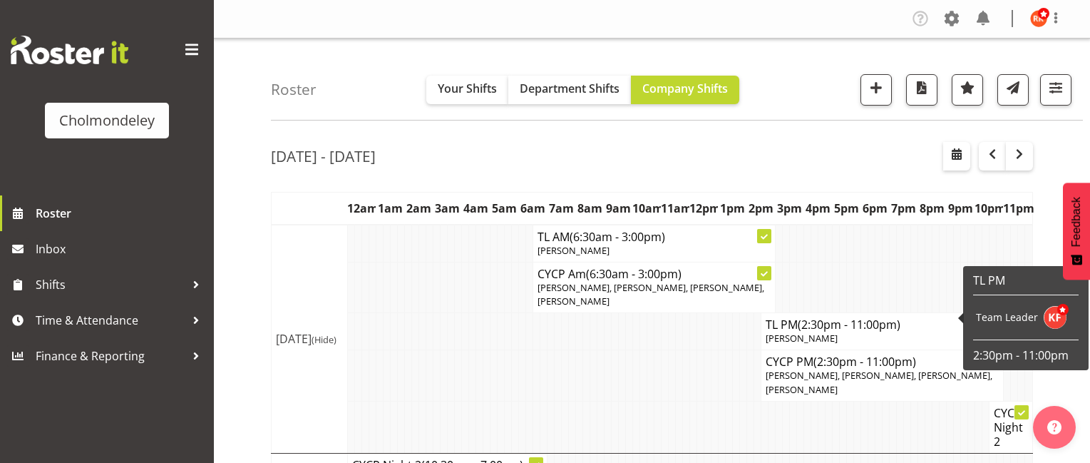
click at [856, 317] on span "(2:30pm - 11:00pm)" at bounding box center [849, 325] width 103 height 16
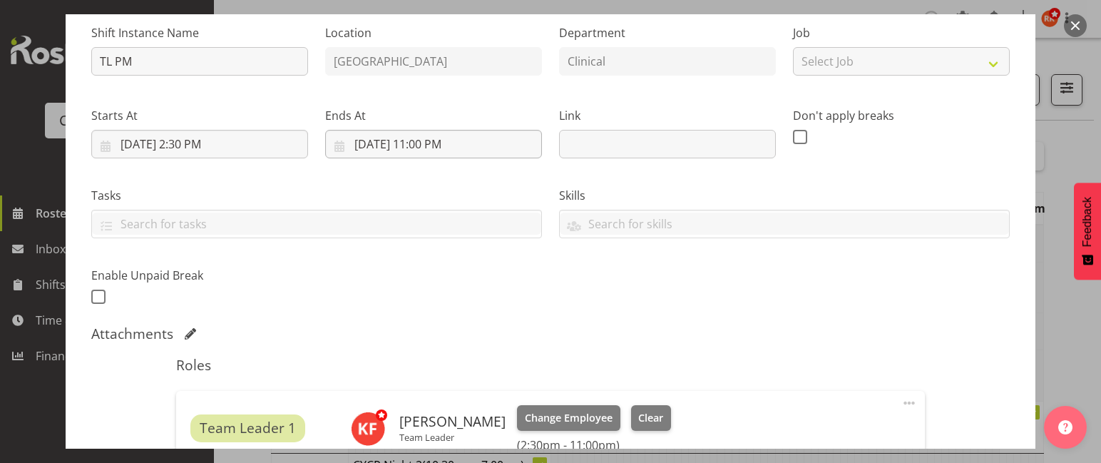
scroll to position [285, 0]
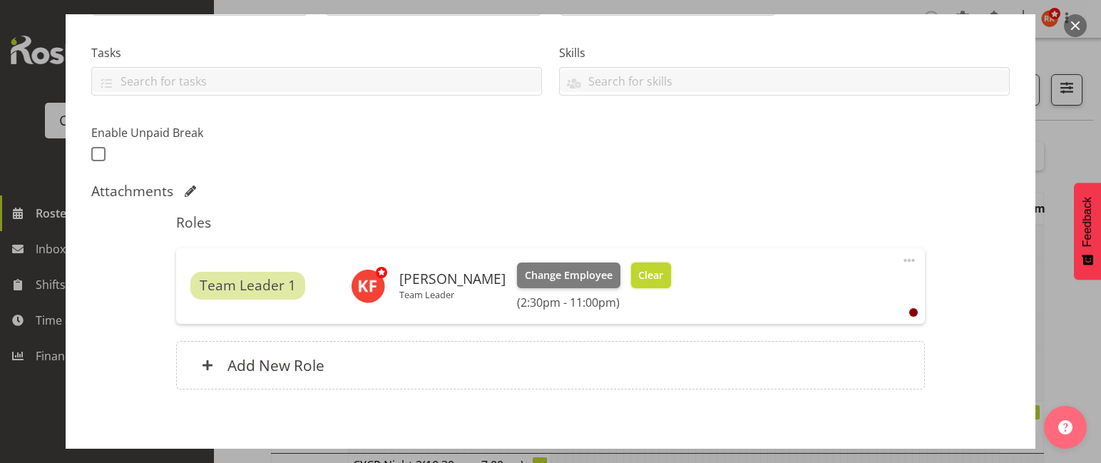
click at [639, 275] on span "Clear" at bounding box center [650, 275] width 25 height 16
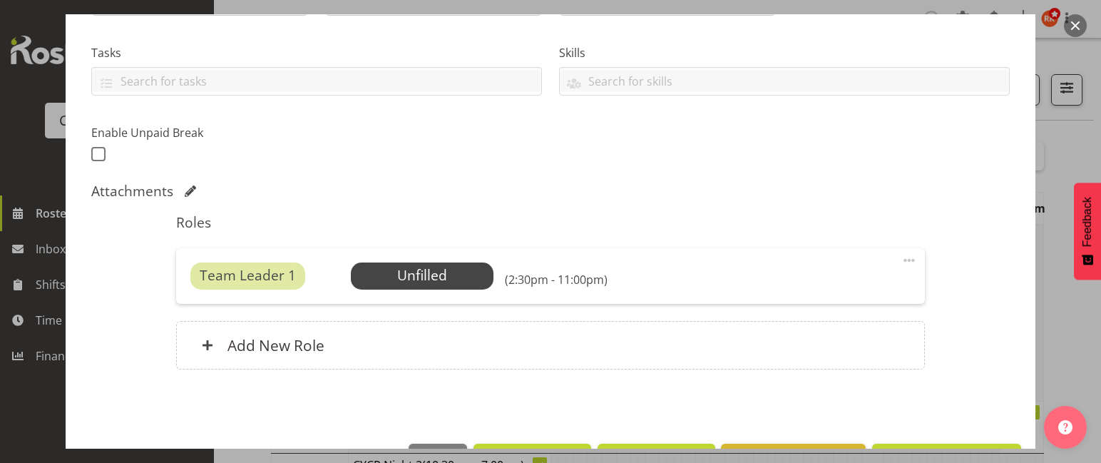
scroll to position [333, 0]
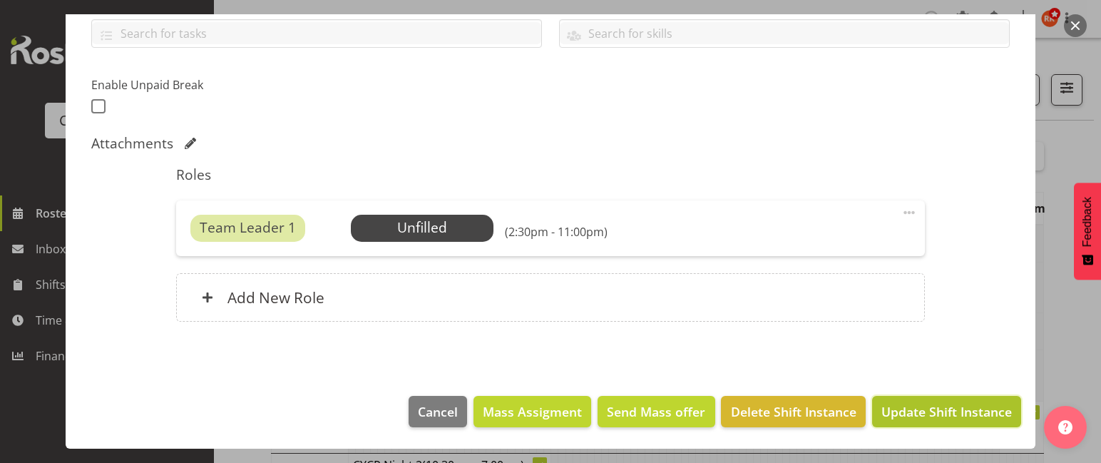
click at [920, 411] on span "Update Shift Instance" at bounding box center [946, 411] width 130 height 19
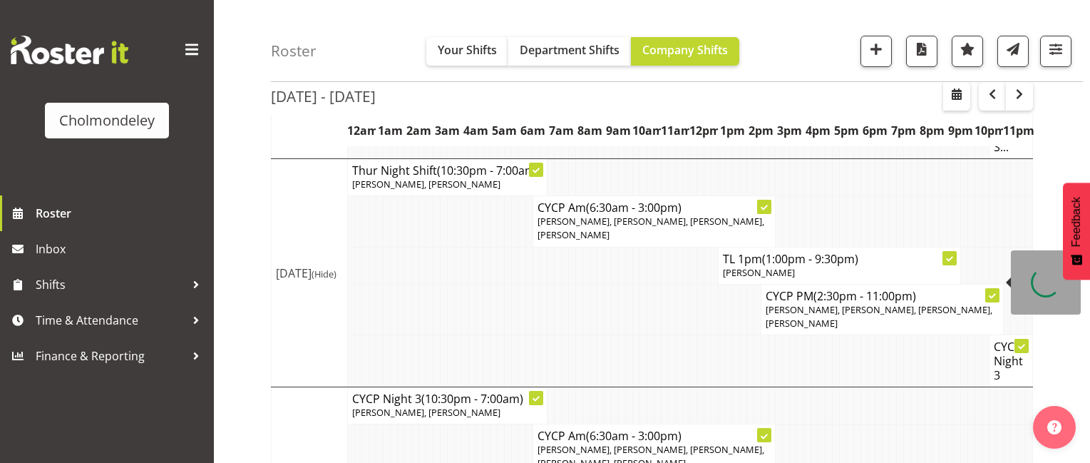
scroll to position [855, 0]
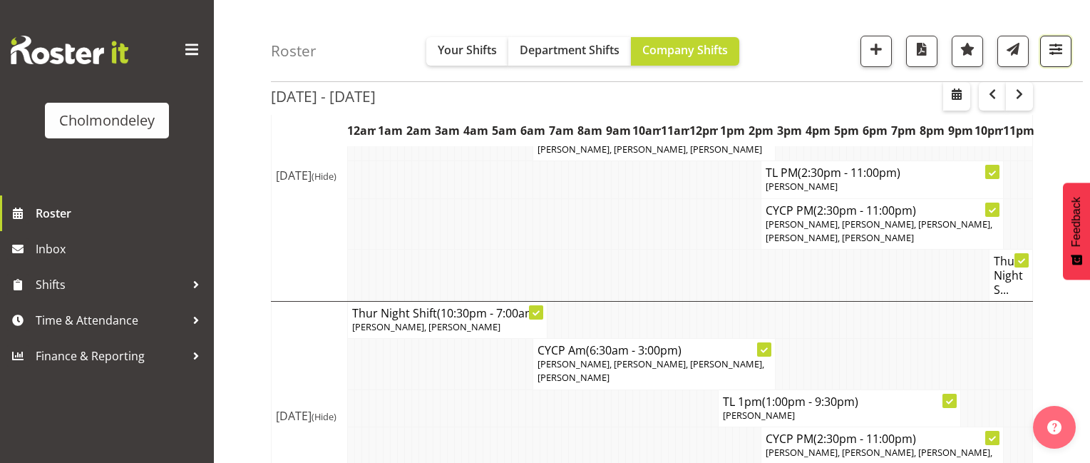
click at [1053, 54] on span "button" at bounding box center [1056, 49] width 19 height 19
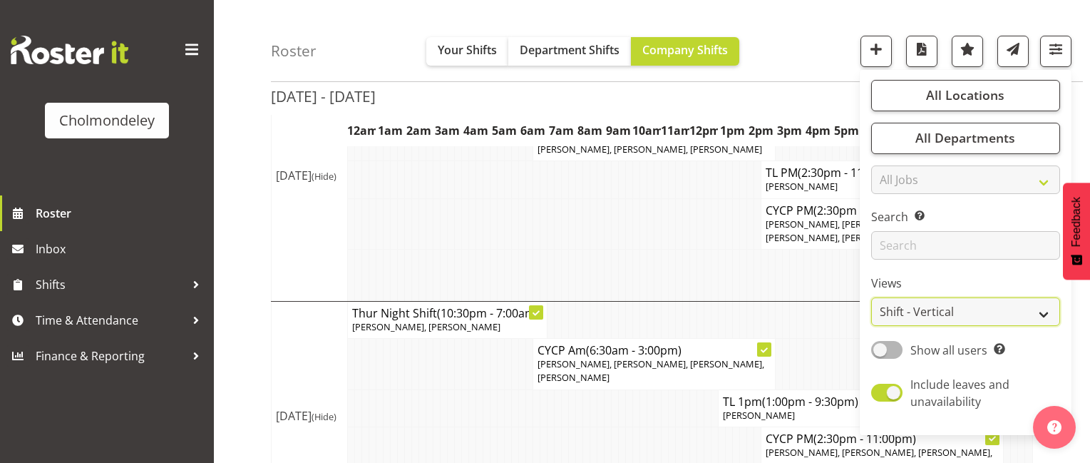
click at [1008, 302] on select "Staff Role Shift - Horizontal Shift - Vertical Staff - Location" at bounding box center [965, 312] width 189 height 29
select select "staff"
click at [872, 298] on select "Staff Role Shift - Horizontal Shift - Vertical Staff - Location" at bounding box center [965, 312] width 189 height 29
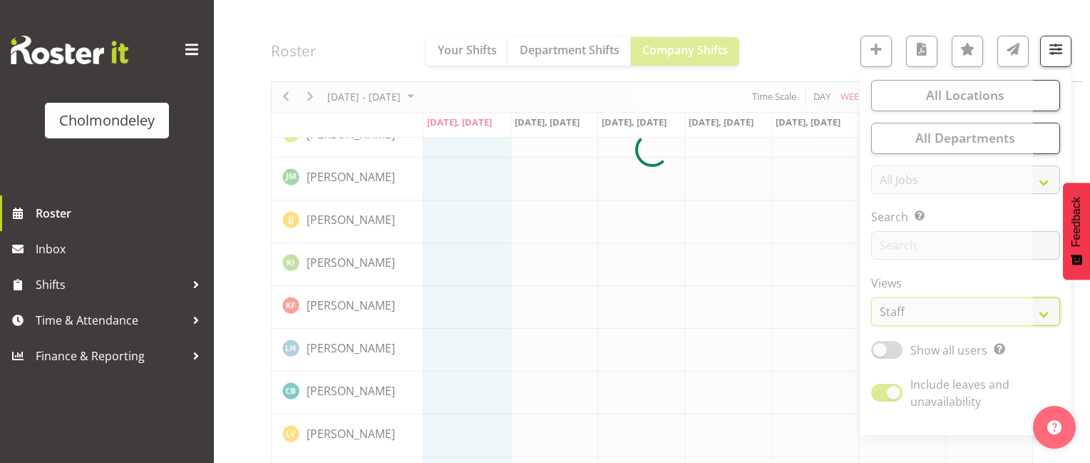
scroll to position [814, 0]
click at [1051, 46] on span "button" at bounding box center [1056, 49] width 19 height 19
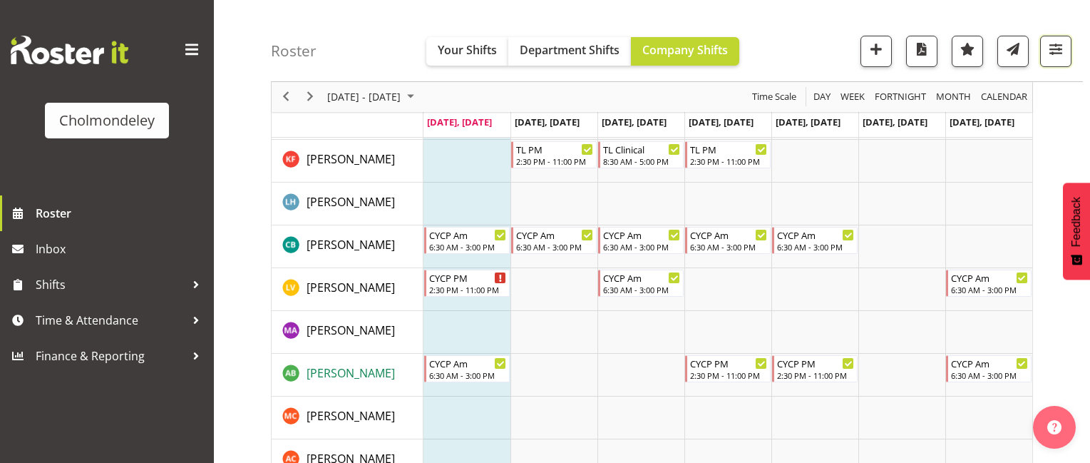
scroll to position [1283, 0]
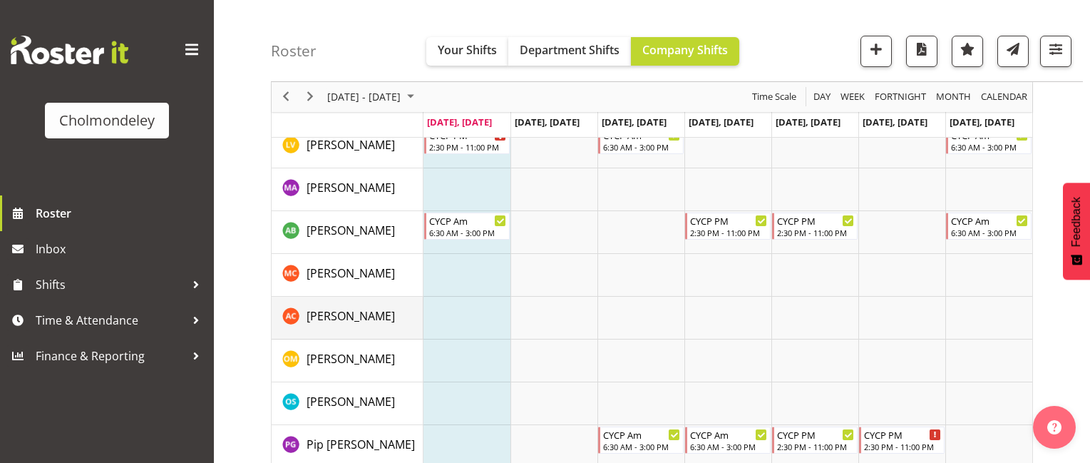
click at [363, 304] on td "[PERSON_NAME]" at bounding box center [348, 318] width 152 height 43
click at [362, 314] on span "[PERSON_NAME]" at bounding box center [351, 316] width 88 height 16
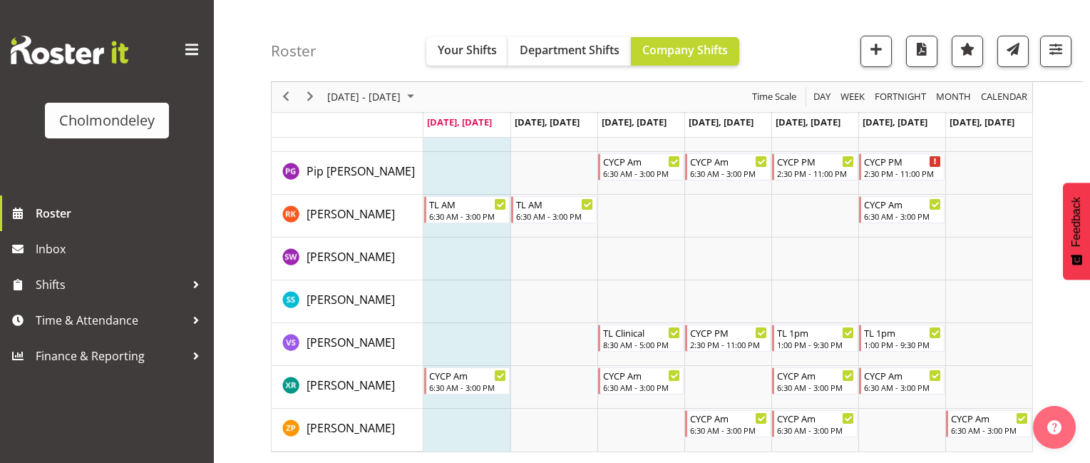
scroll to position [1342, 0]
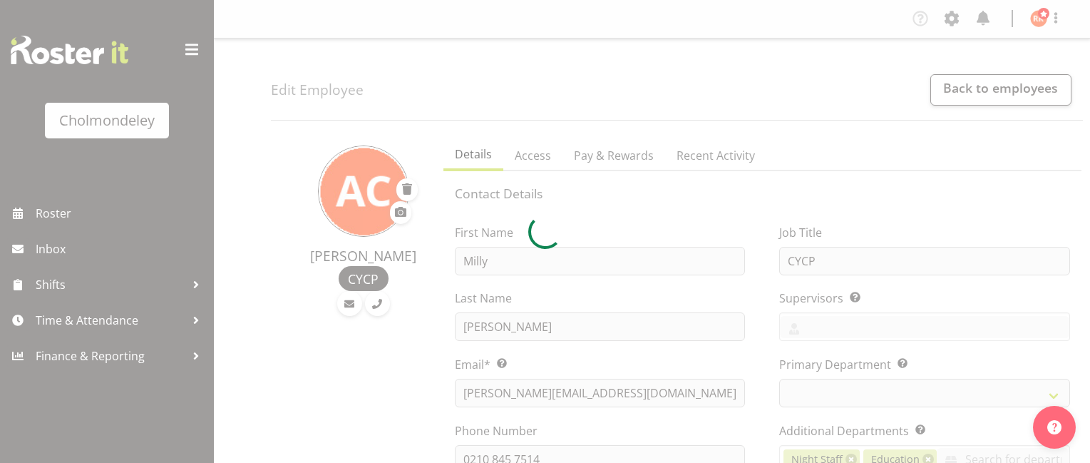
select select "shift"
select select
select select "80"
select select
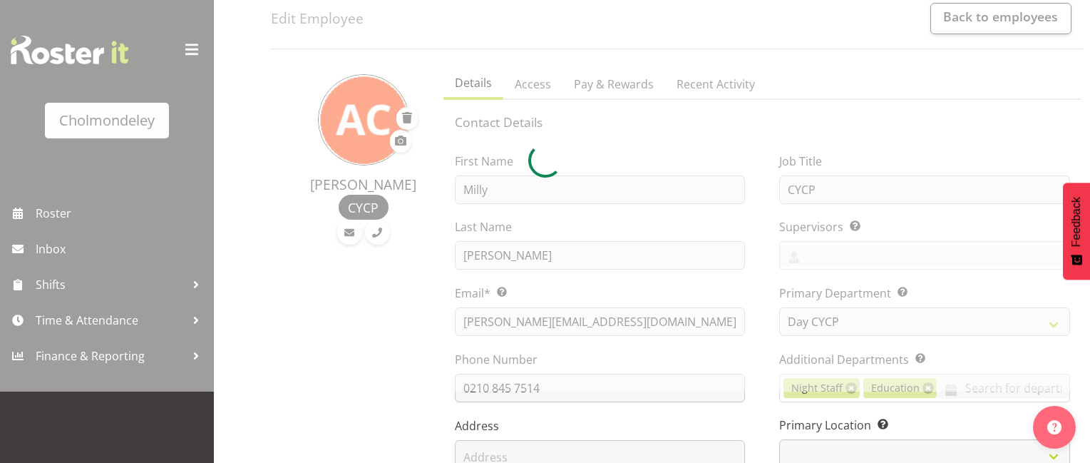
scroll to position [143, 0]
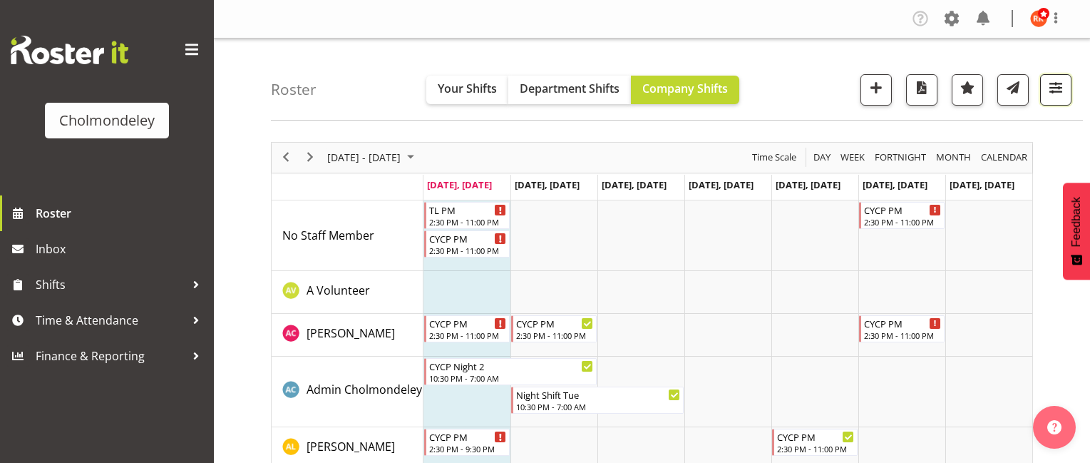
click at [1059, 76] on button "button" at bounding box center [1055, 89] width 31 height 31
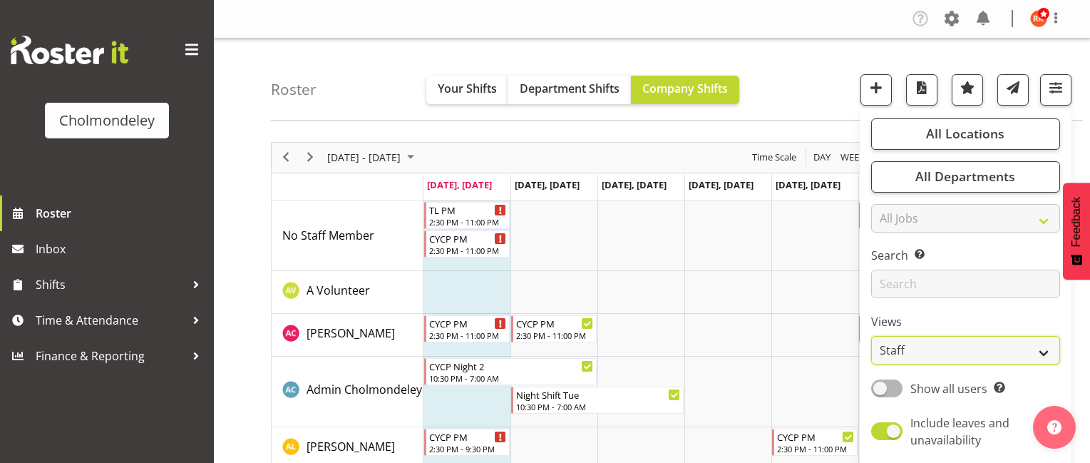
click at [1034, 340] on select "Staff Role Shift - Horizontal Shift - Vertical Staff - Location" at bounding box center [965, 350] width 189 height 29
select select "shift"
click at [872, 336] on select "Staff Role Shift - Horizontal Shift - Vertical Staff - Location" at bounding box center [965, 350] width 189 height 29
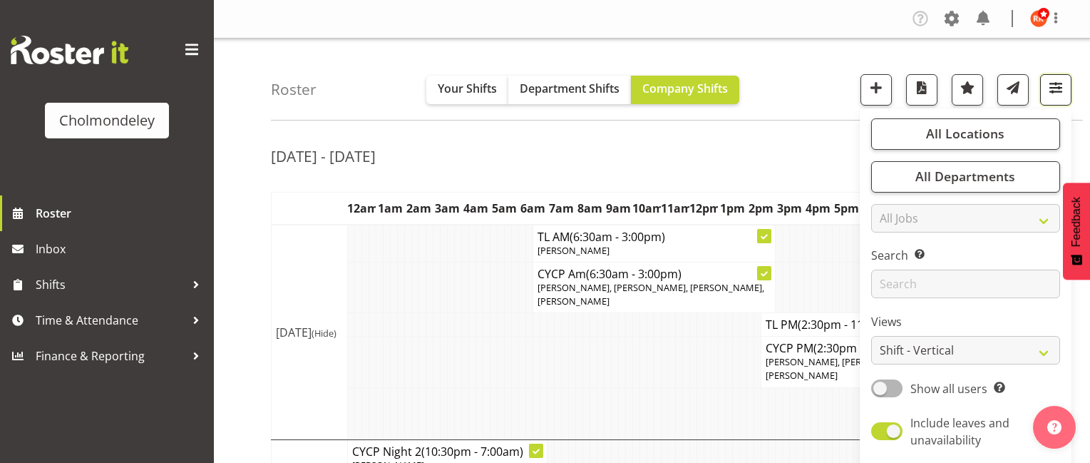
click at [1049, 85] on span "button" at bounding box center [1056, 87] width 19 height 19
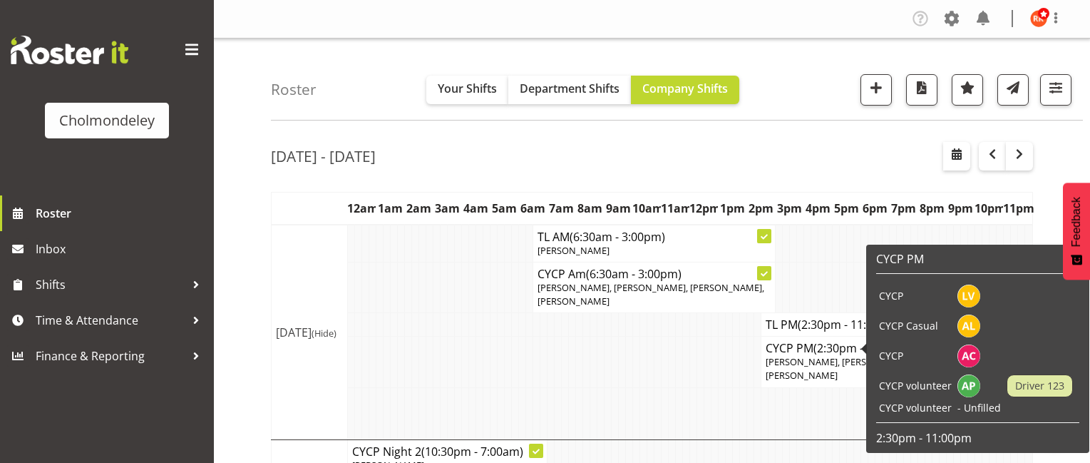
click at [919, 342] on body "Cholmondeley Roster Inbox Shifts Time & Attendance Finance & Reporting Company …" at bounding box center [545, 231] width 1090 height 463
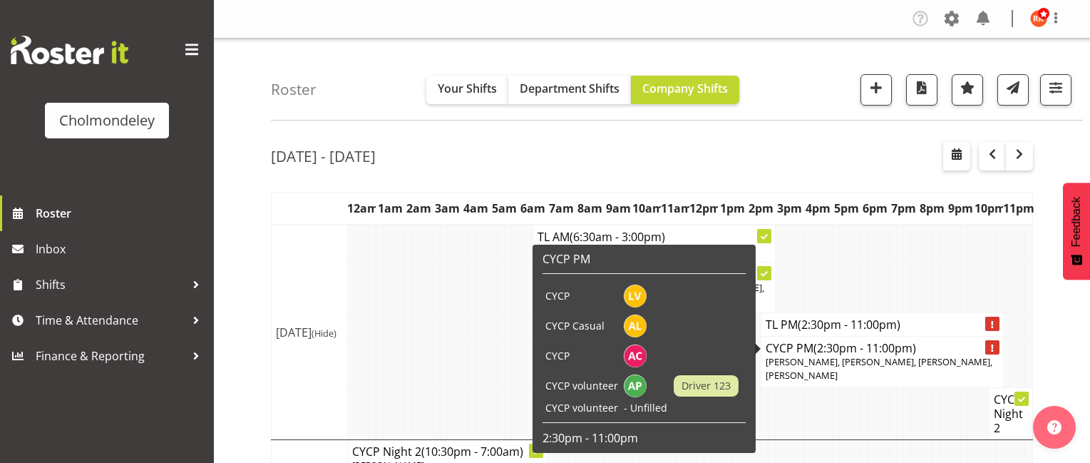
click at [822, 355] on span "[PERSON_NAME], [PERSON_NAME], [PERSON_NAME], [PERSON_NAME]" at bounding box center [879, 368] width 227 height 26
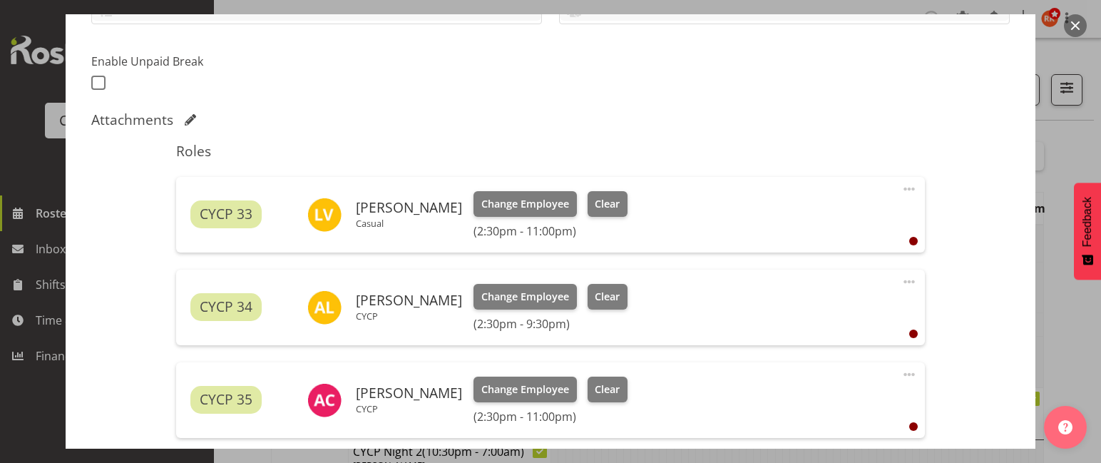
scroll to position [570, 0]
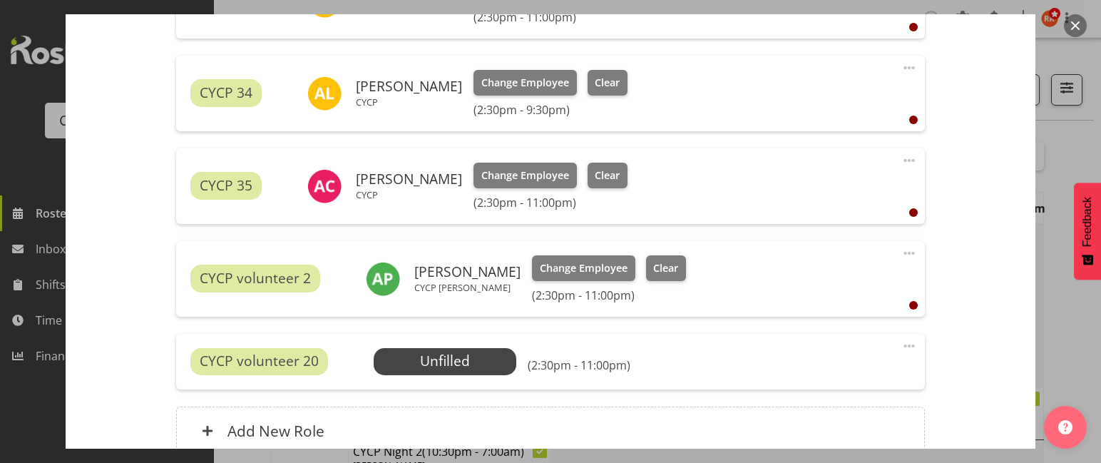
click at [900, 344] on span at bounding box center [908, 345] width 17 height 17
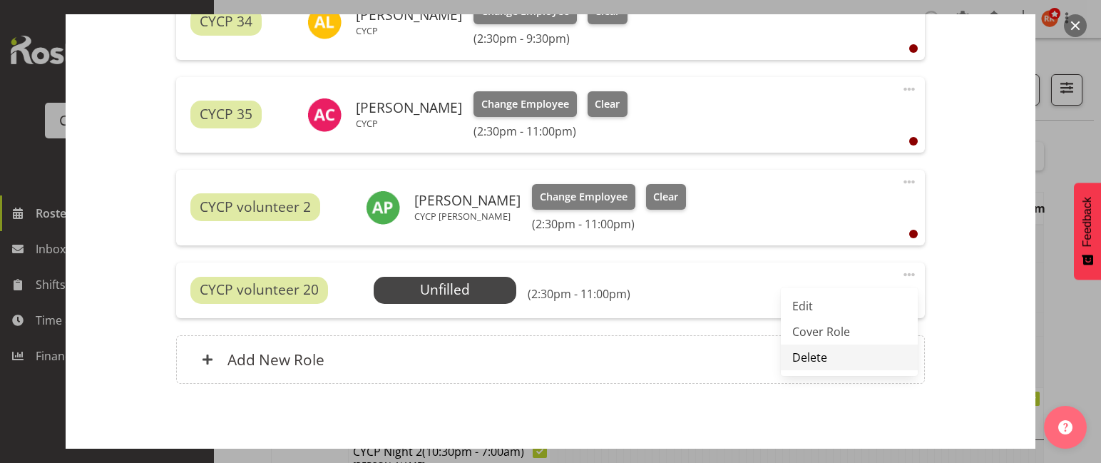
click at [807, 356] on link "Delete" at bounding box center [849, 357] width 137 height 26
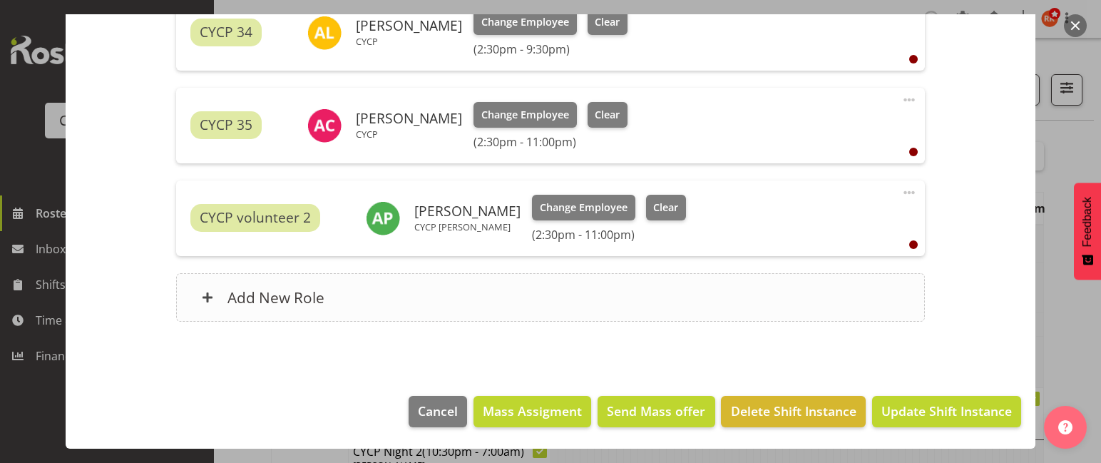
click at [630, 287] on div "Add New Role" at bounding box center [550, 297] width 748 height 48
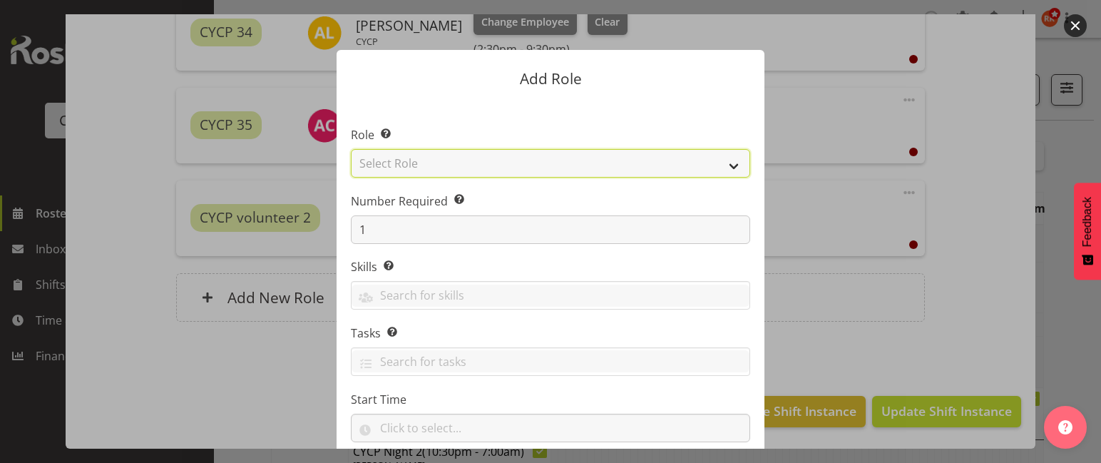
click at [689, 165] on select "Select Role Awhi Team CYCP CYCP Casual CYCP Part Time CYCP volunteer CYCP- Nigh…" at bounding box center [550, 163] width 399 height 29
select select "206"
click at [351, 149] on select "Select Role Awhi Team CYCP CYCP Casual CYCP Part Time CYCP volunteer CYCP- Nigh…" at bounding box center [550, 163] width 399 height 29
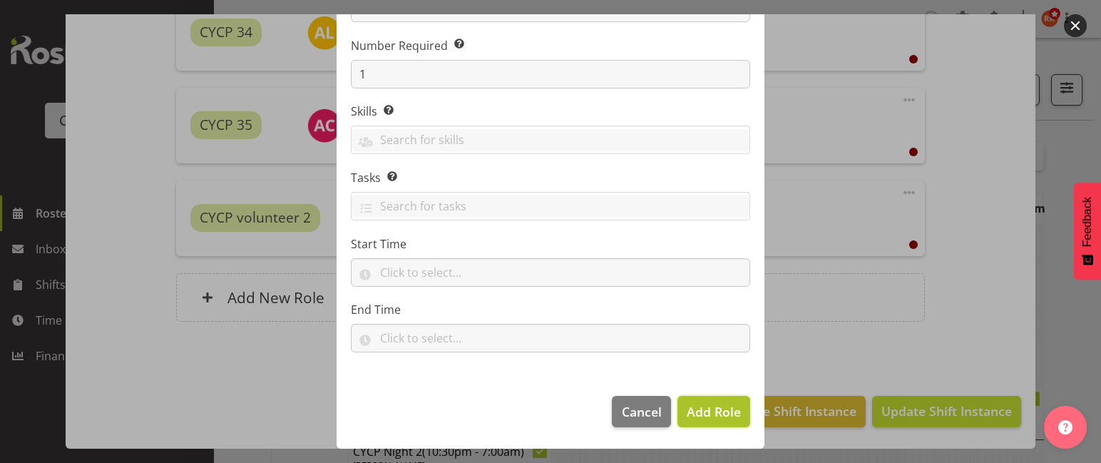
click at [721, 418] on span "Add Role" at bounding box center [714, 411] width 54 height 17
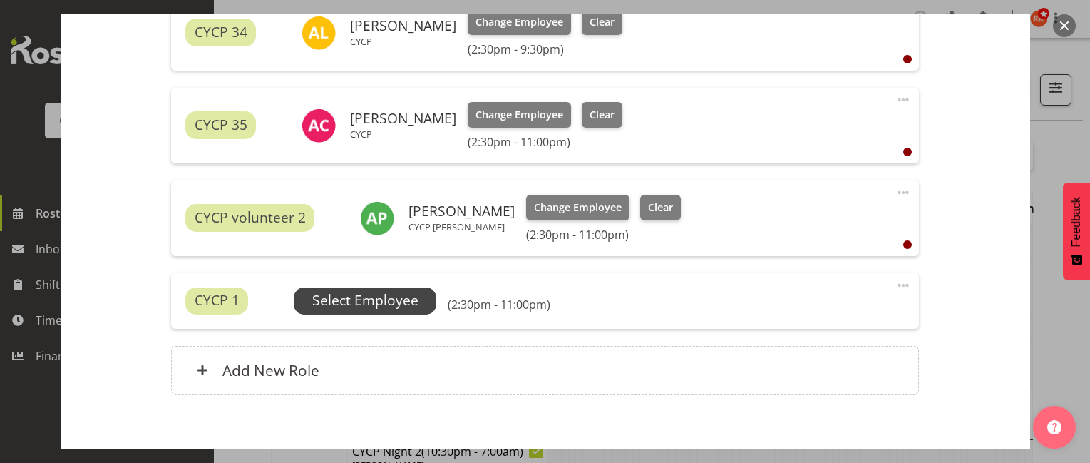
click at [386, 304] on span "Select Employee" at bounding box center [365, 300] width 106 height 21
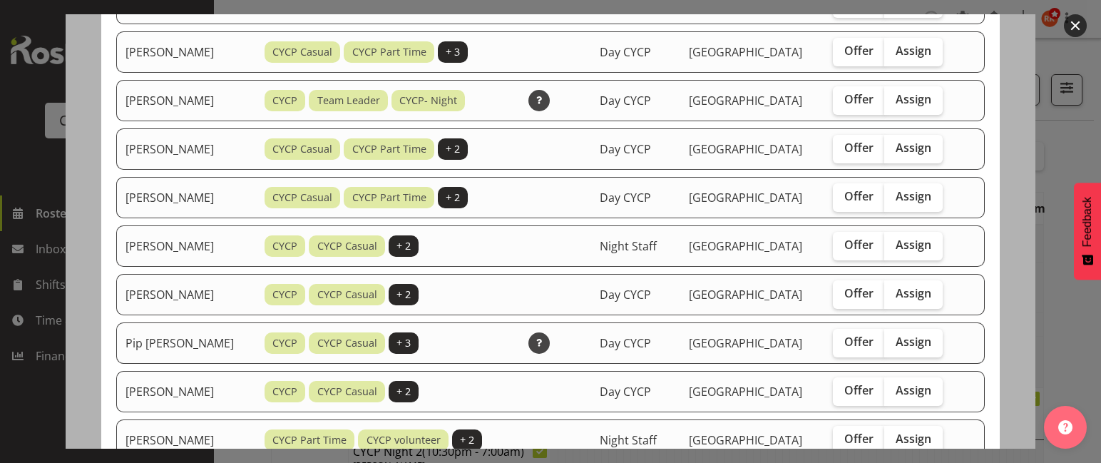
scroll to position [998, 0]
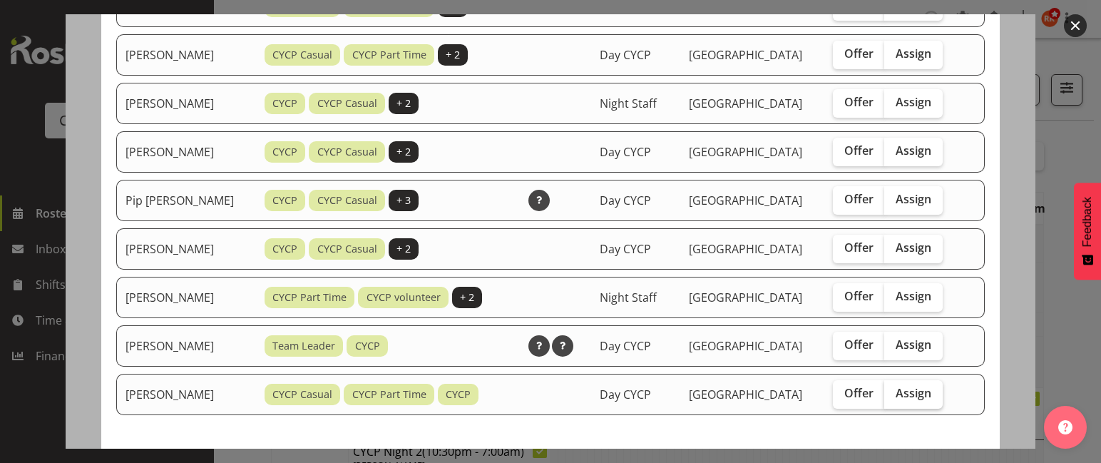
click at [922, 399] on span "Assign" at bounding box center [913, 393] width 36 height 14
click at [893, 398] on input "Assign" at bounding box center [888, 393] width 9 height 9
checkbox input "true"
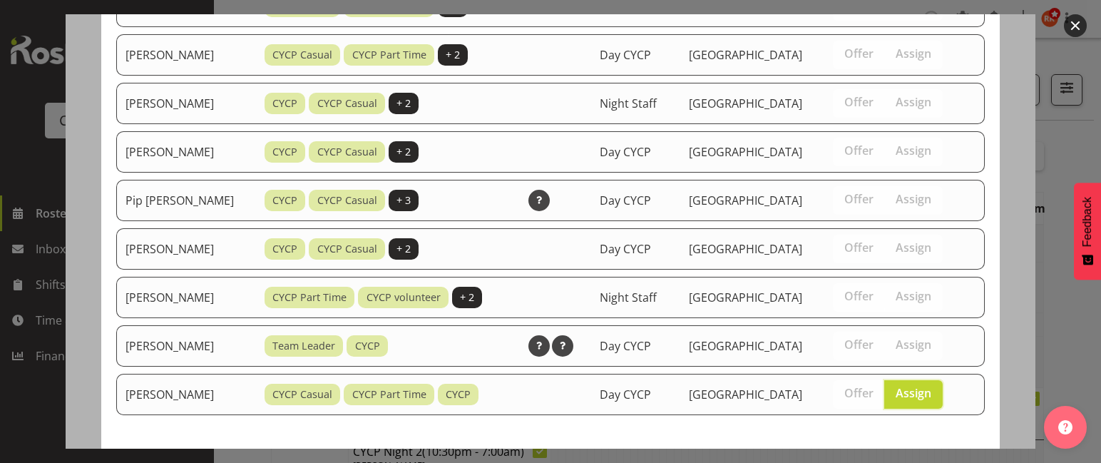
scroll to position [1054, 0]
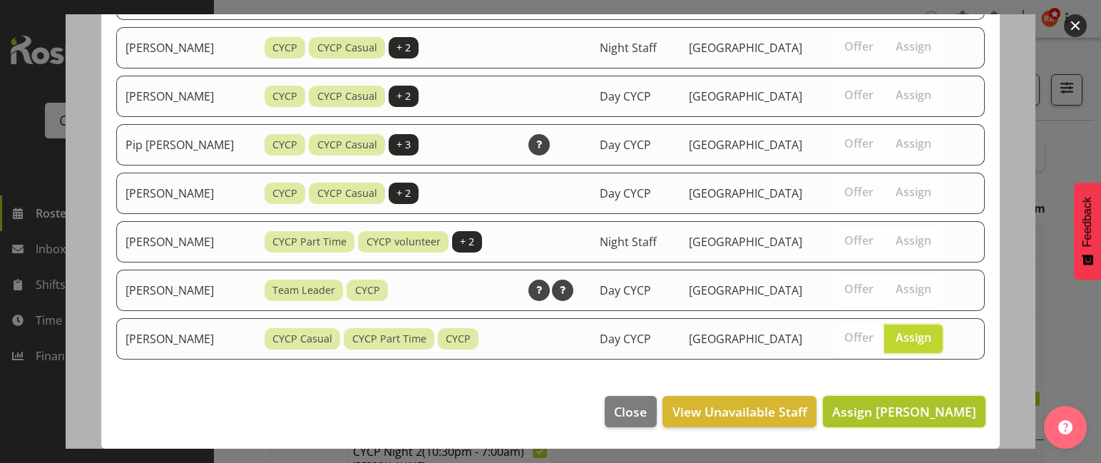
click at [925, 415] on span "Assign Zoe Palmer" at bounding box center [904, 411] width 144 height 17
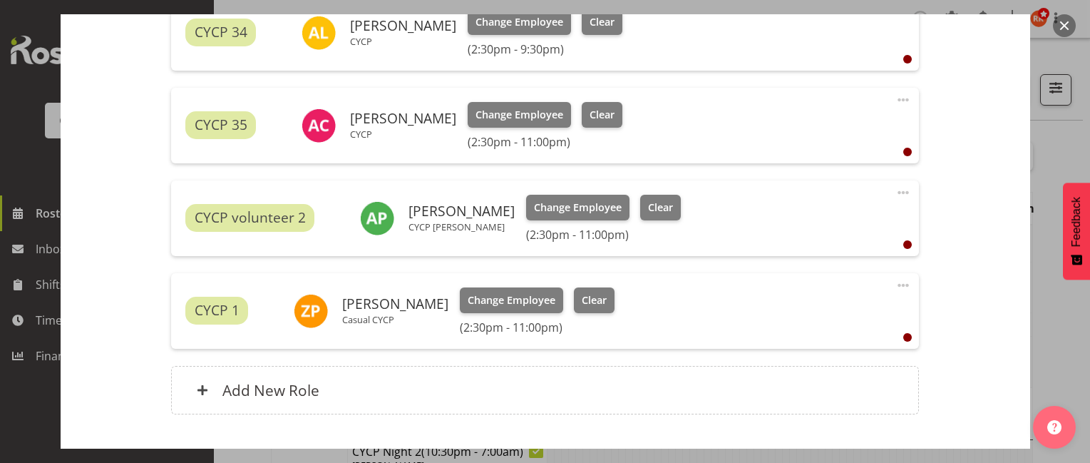
click at [895, 284] on span at bounding box center [903, 285] width 17 height 17
click at [820, 317] on link "Edit" at bounding box center [843, 317] width 137 height 26
select select "7"
select select "2025"
select select "14"
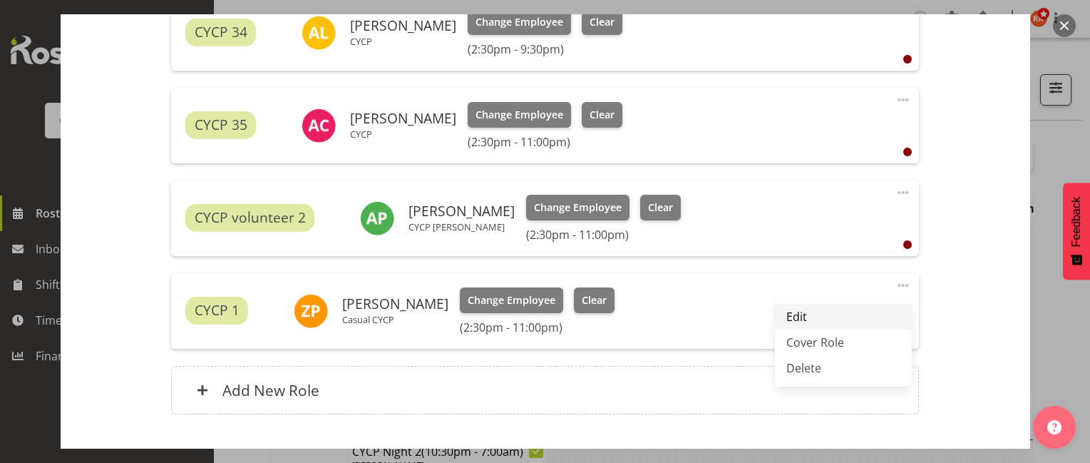
select select "30"
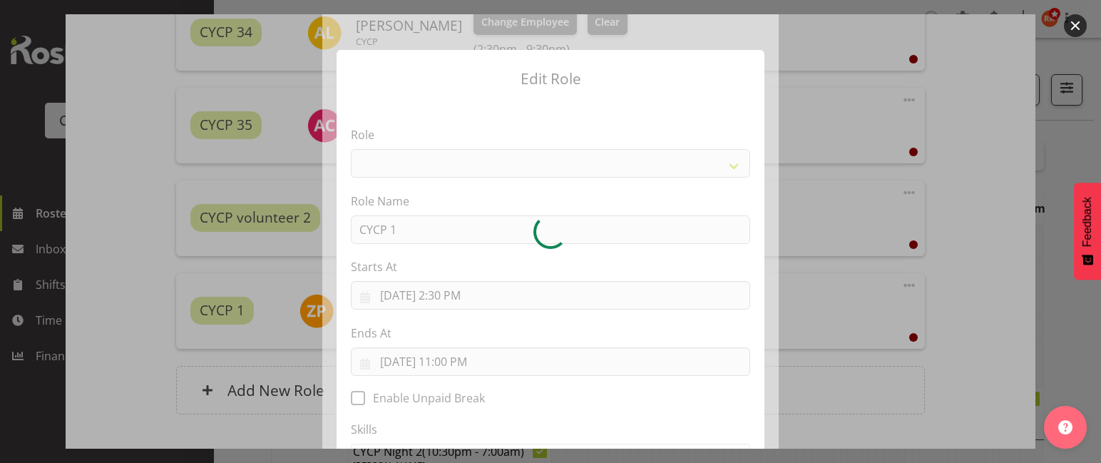
select select "206"
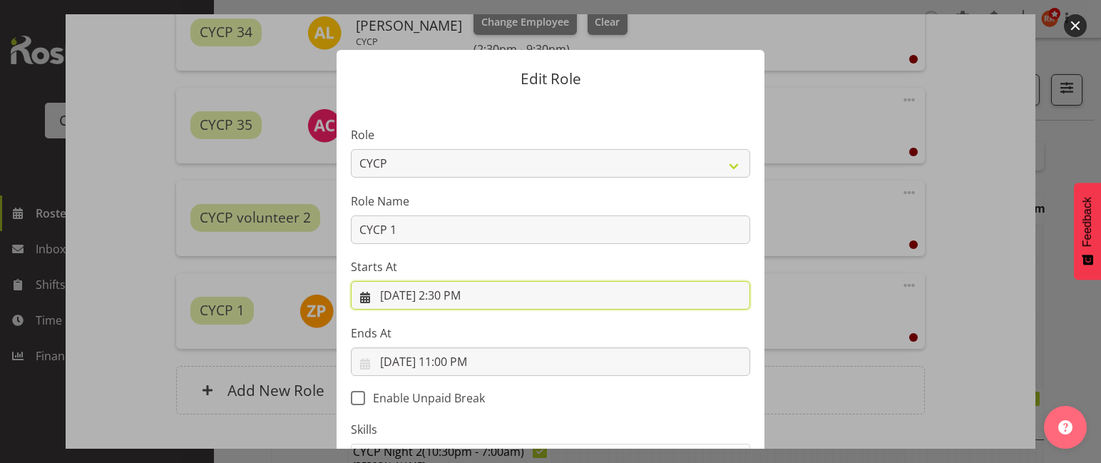
click at [464, 293] on input "[DATE] 2:30 PM" at bounding box center [550, 295] width 399 height 29
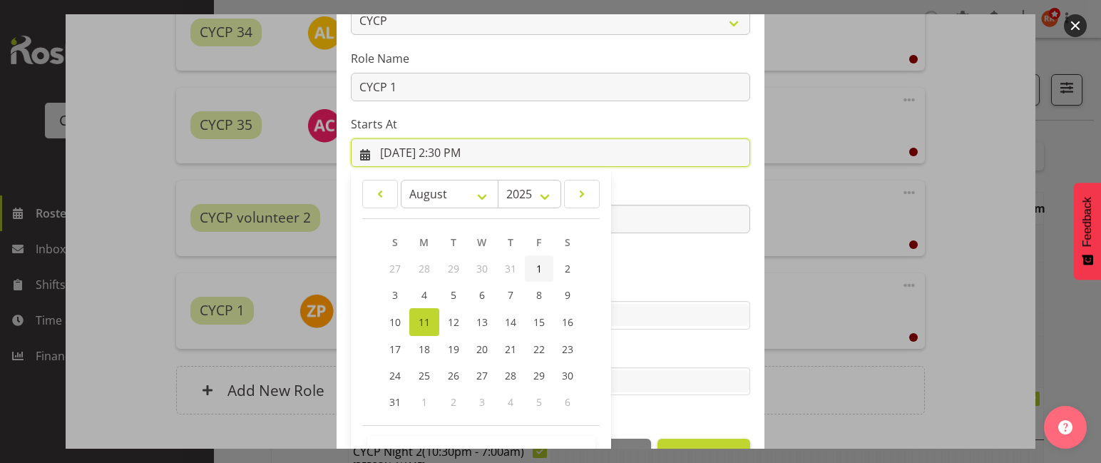
scroll to position [187, 0]
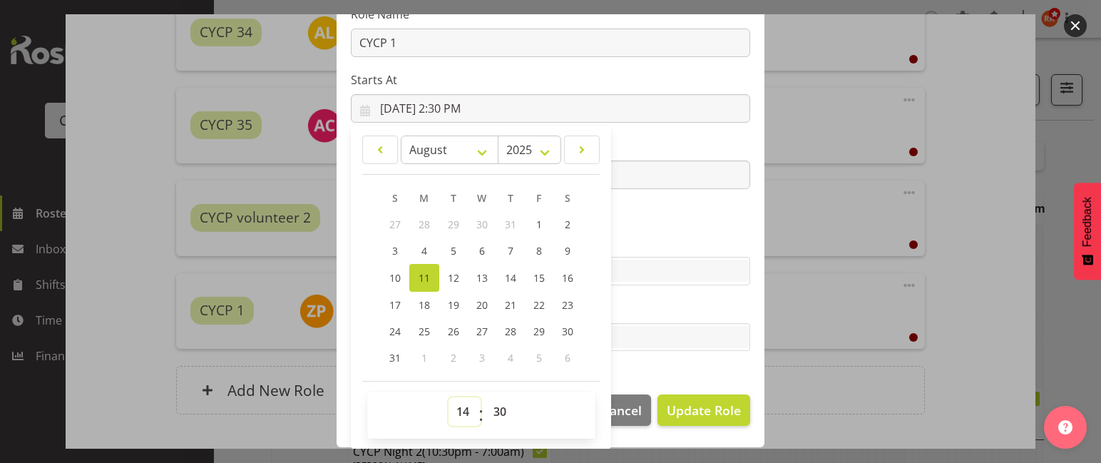
click at [456, 410] on select "00 01 02 03 04 05 06 07 08 09 10 11 12 13 14 15 16 17 18 19 20 21 22 23" at bounding box center [464, 411] width 32 height 29
select select "17"
click at [448, 397] on select "00 01 02 03 04 05 06 07 08 09 10 11 12 13 14 15 16 17 18 19 20 21 22 23" at bounding box center [464, 411] width 32 height 29
type input "8/11/2025, 5:30 PM"
click at [499, 406] on select "00 01 02 03 04 05 06 07 08 09 10 11 12 13 14 15 16 17 18 19 20 21 22 23 24 25 2…" at bounding box center [501, 411] width 32 height 29
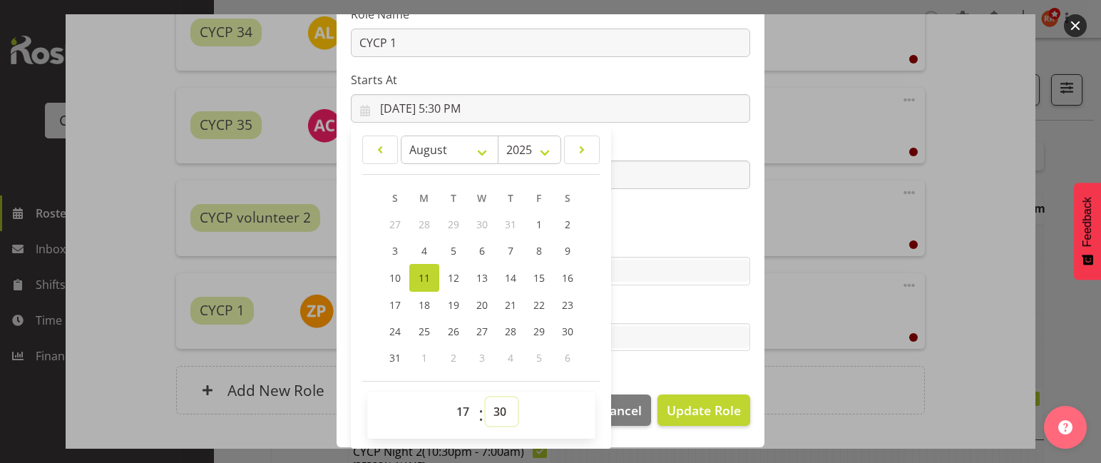
select select "0"
click at [485, 397] on select "00 01 02 03 04 05 06 07 08 09 10 11 12 13 14 15 16 17 18 19 20 21 22 23 24 25 2…" at bounding box center [501, 411] width 32 height 29
type input "8/11/2025, 5:00 PM"
click at [653, 379] on section "Role Awhi Team CYCP CYCP Casual CYCP Part Time CYCP volunteer CYCP- Night Educa…" at bounding box center [550, 147] width 428 height 466
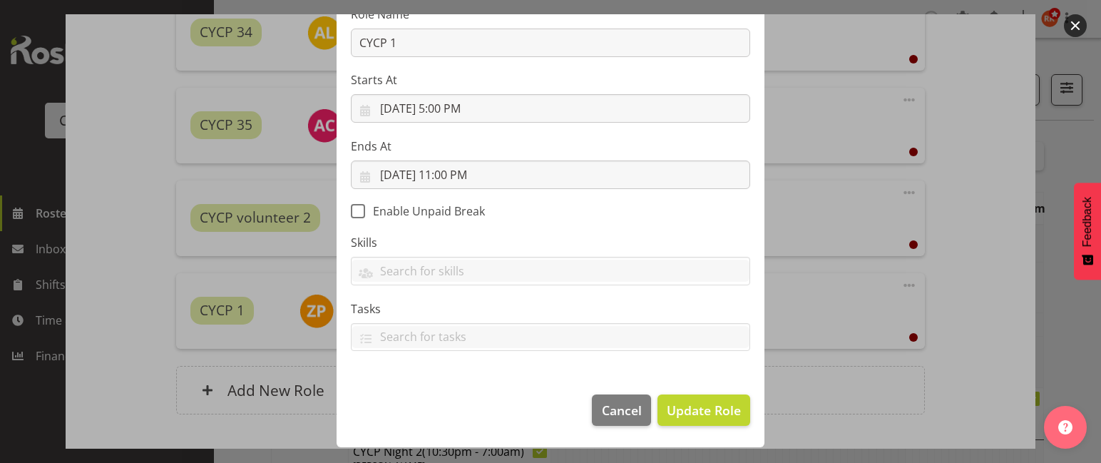
scroll to position [185, 0]
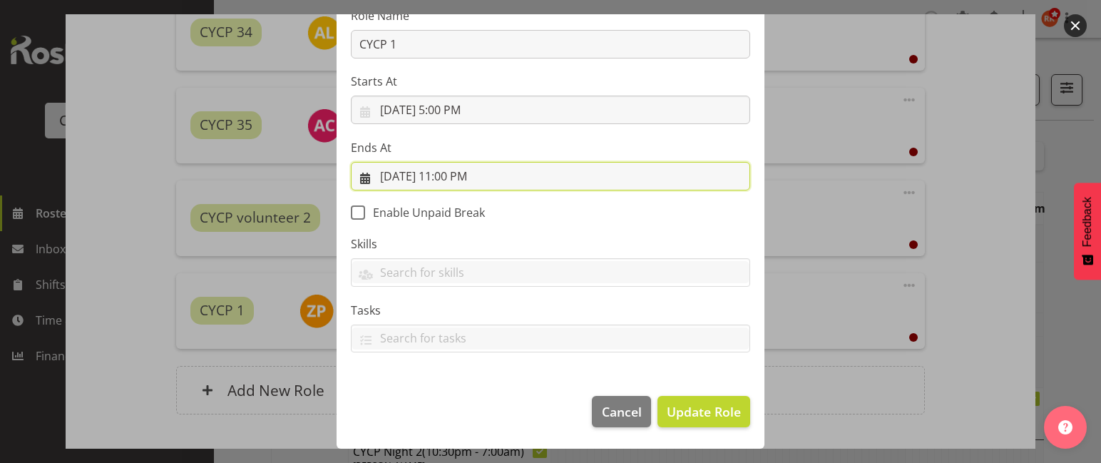
click at [468, 182] on input "[DATE] 11:00 PM" at bounding box center [550, 176] width 399 height 29
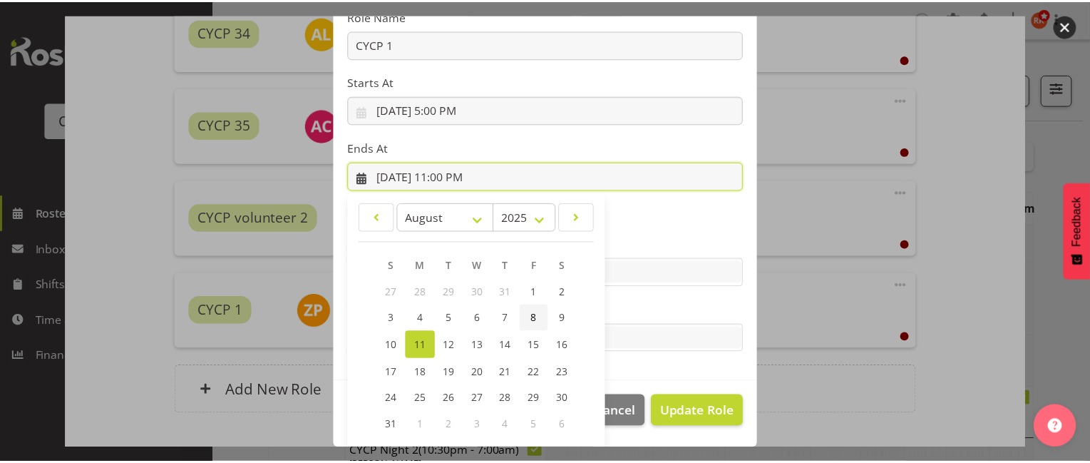
scroll to position [253, 0]
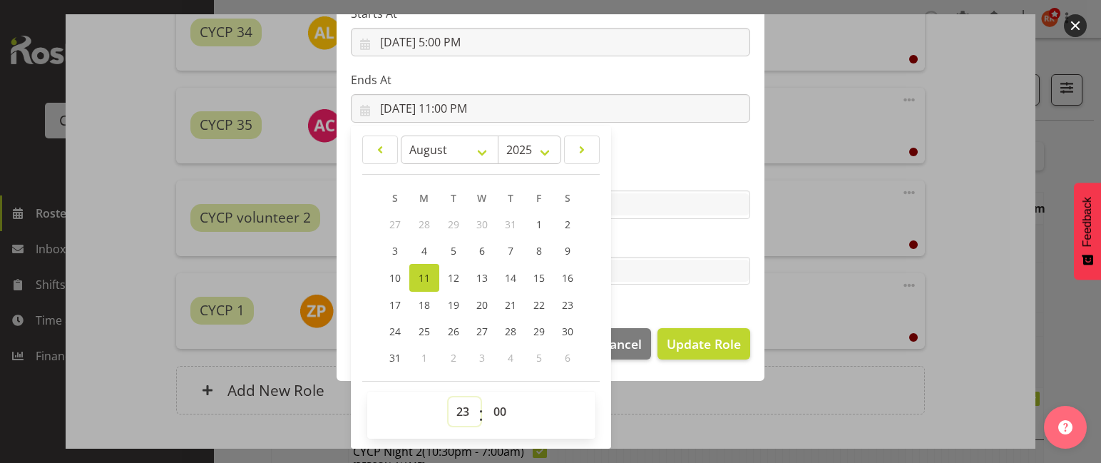
click at [463, 406] on select "00 01 02 03 04 05 06 07 08 09 10 11 12 13 14 15 16 17 18 19 20 21 22 23" at bounding box center [464, 411] width 32 height 29
click at [451, 415] on select "00 01 02 03 04 05 06 07 08 09 10 11 12 13 14 15 16 17 18 19 20 21 22 23" at bounding box center [464, 411] width 32 height 29
select select "21"
click at [448, 397] on select "00 01 02 03 04 05 06 07 08 09 10 11 12 13 14 15 16 17 18 19 20 21 22 23" at bounding box center [464, 411] width 32 height 29
type input "8/11/2025, 9:00 PM"
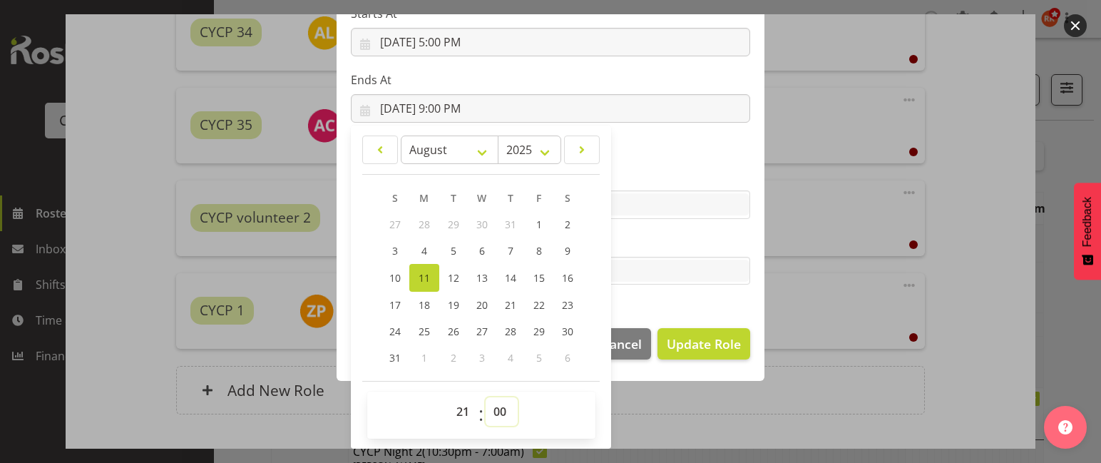
click at [490, 416] on select "00 01 02 03 04 05 06 07 08 09 10 11 12 13 14 15 16 17 18 19 20 21 22 23 24 25 2…" at bounding box center [501, 411] width 32 height 29
select select "30"
click at [485, 397] on select "00 01 02 03 04 05 06 07 08 09 10 11 12 13 14 15 16 17 18 19 20 21 22 23 24 25 2…" at bounding box center [501, 411] width 32 height 29
type input "8/11/2025, 9:30 PM"
click at [687, 354] on button "Update Role" at bounding box center [703, 343] width 93 height 31
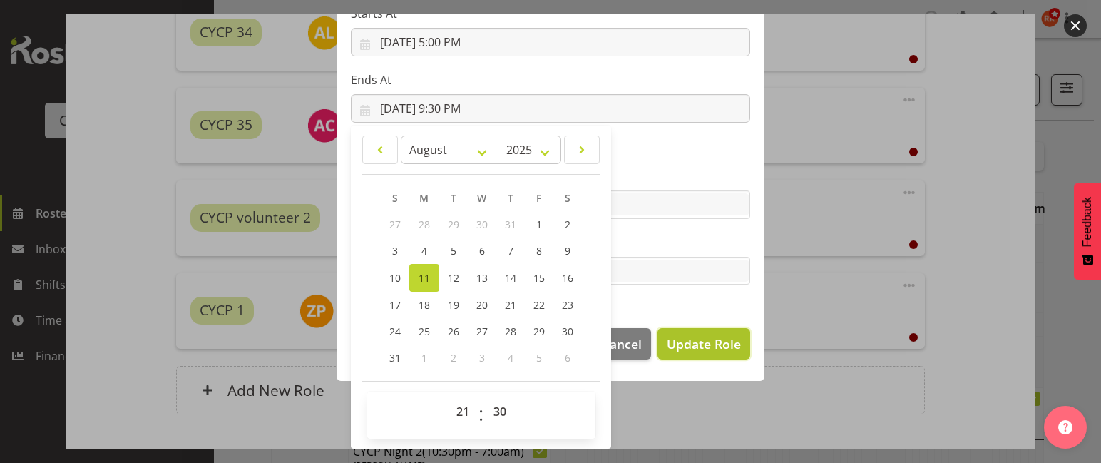
select select
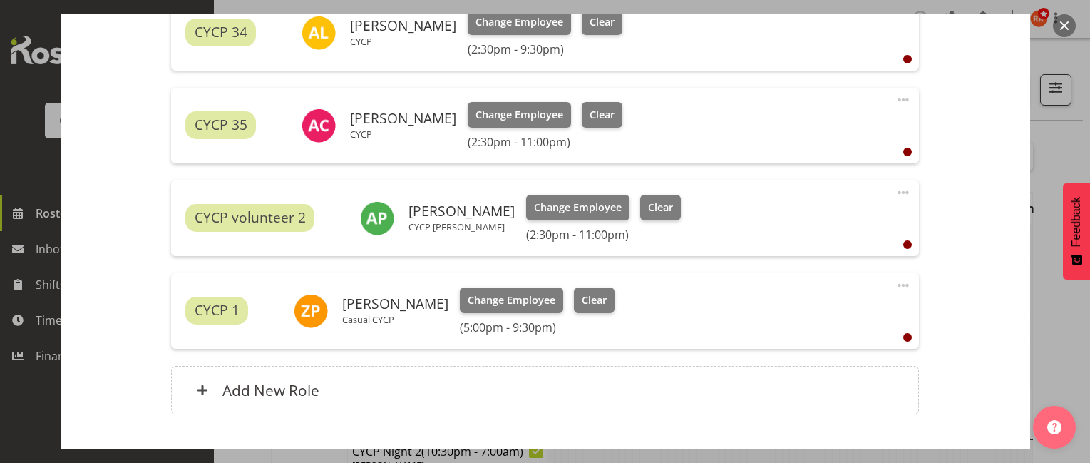
scroll to position [724, 0]
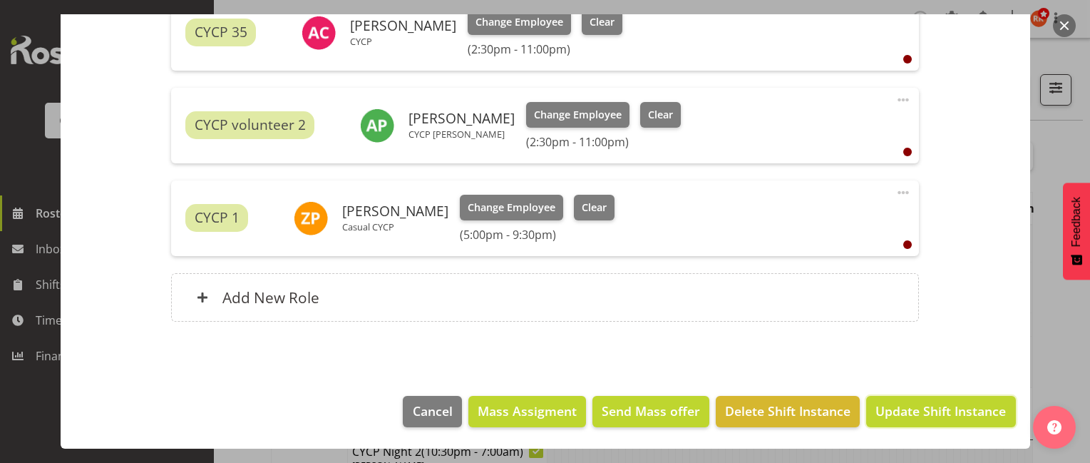
click at [903, 403] on span "Update Shift Instance" at bounding box center [940, 410] width 130 height 19
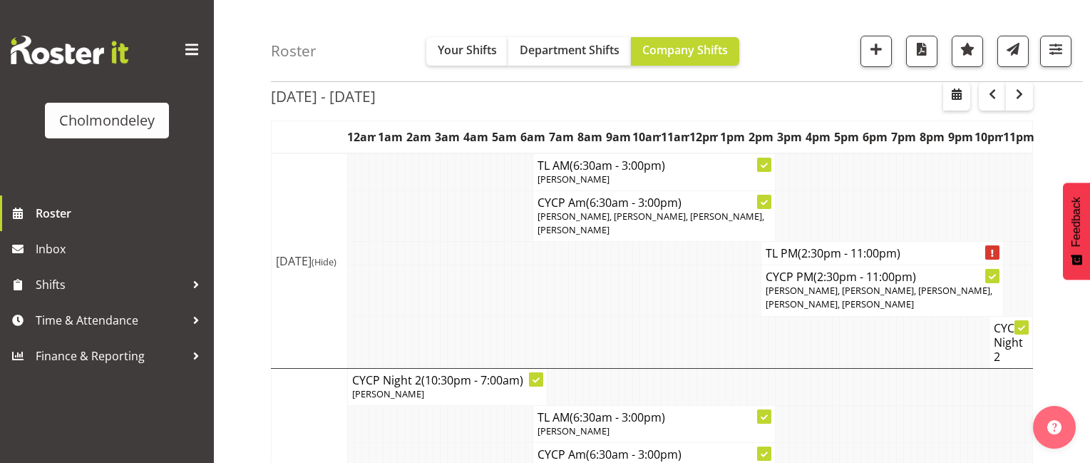
scroll to position [285, 0]
